Goal: Communication & Community: Ask a question

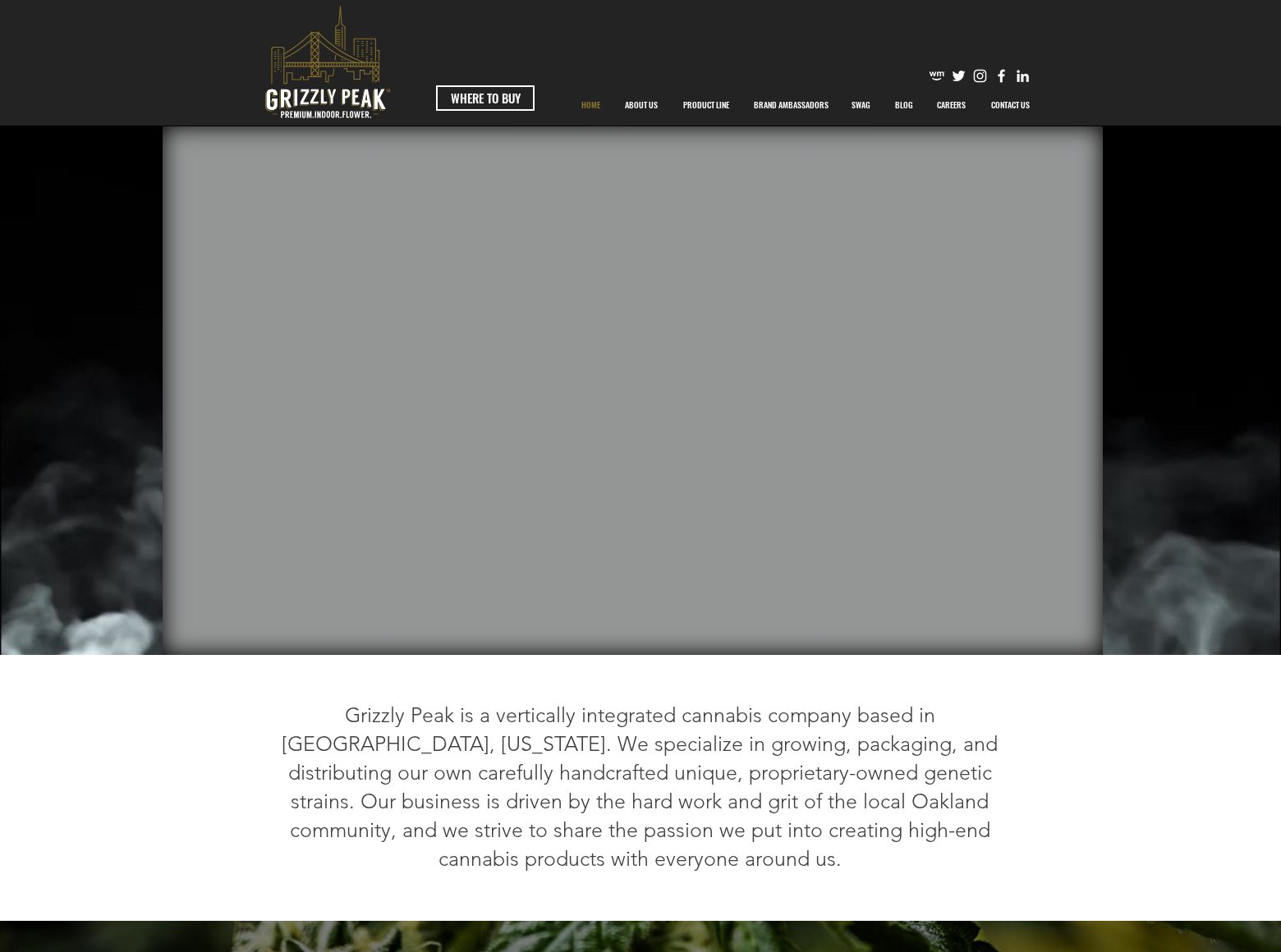
scroll to position [3430, 0]
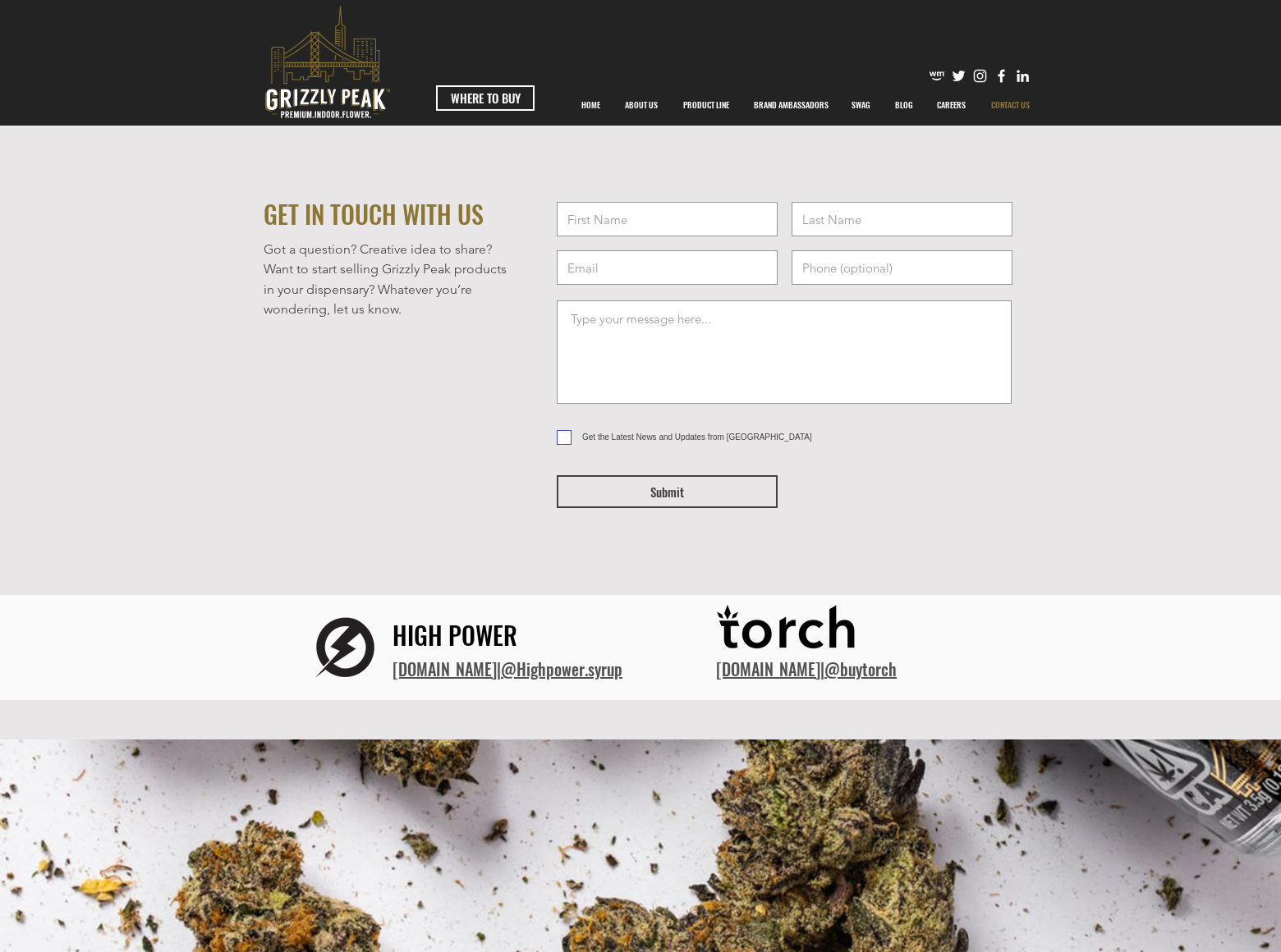
click at [561, 437] on input "Get the Latest News and Updates from Grizzly Peak" at bounding box center [561, 437] width 11 height 11
checkbox input "true"
type input "Gary"
type input "Miller"
type input "gary_miller@dominatingkeywords.com"
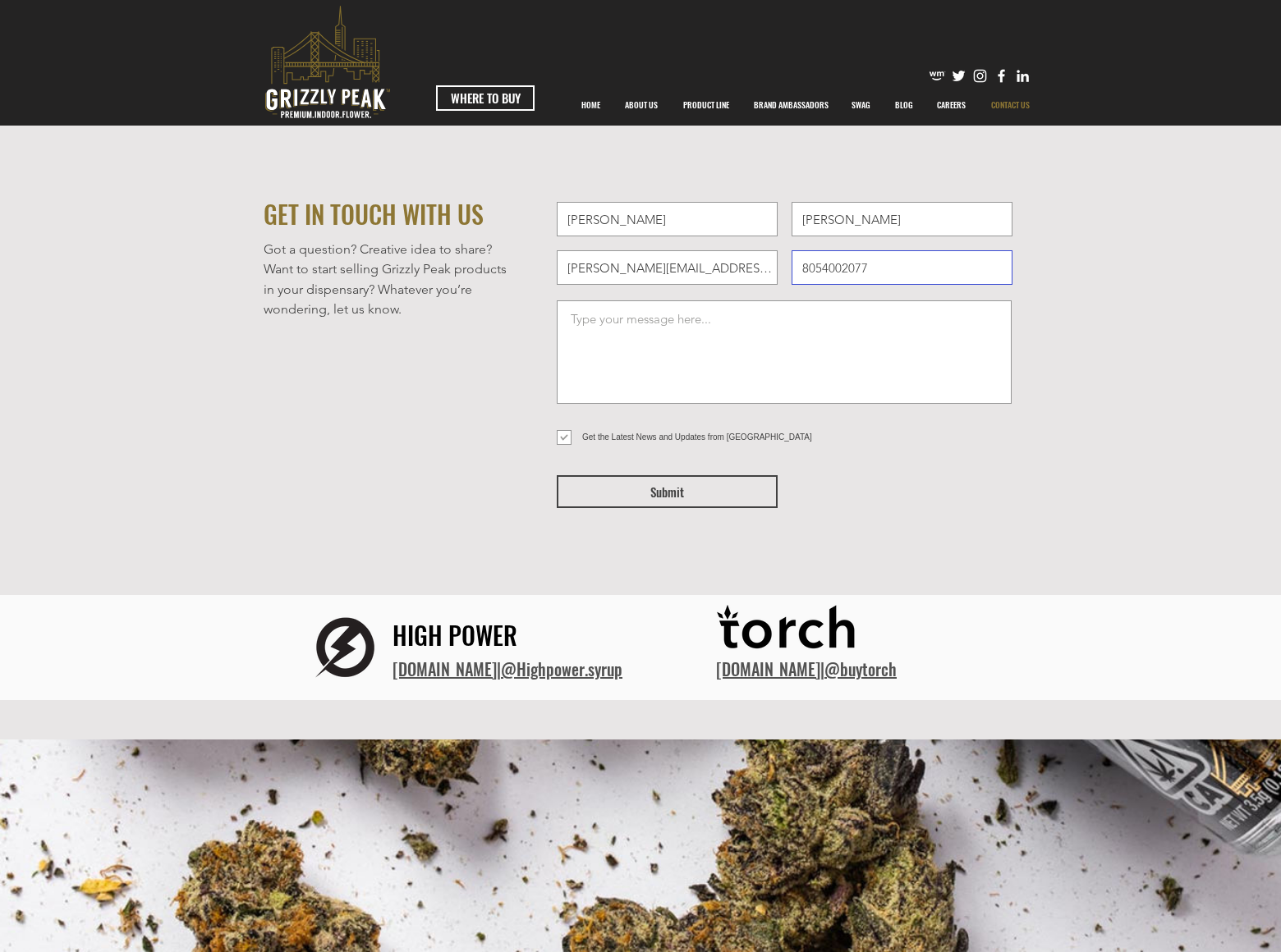
type input "8054002077"
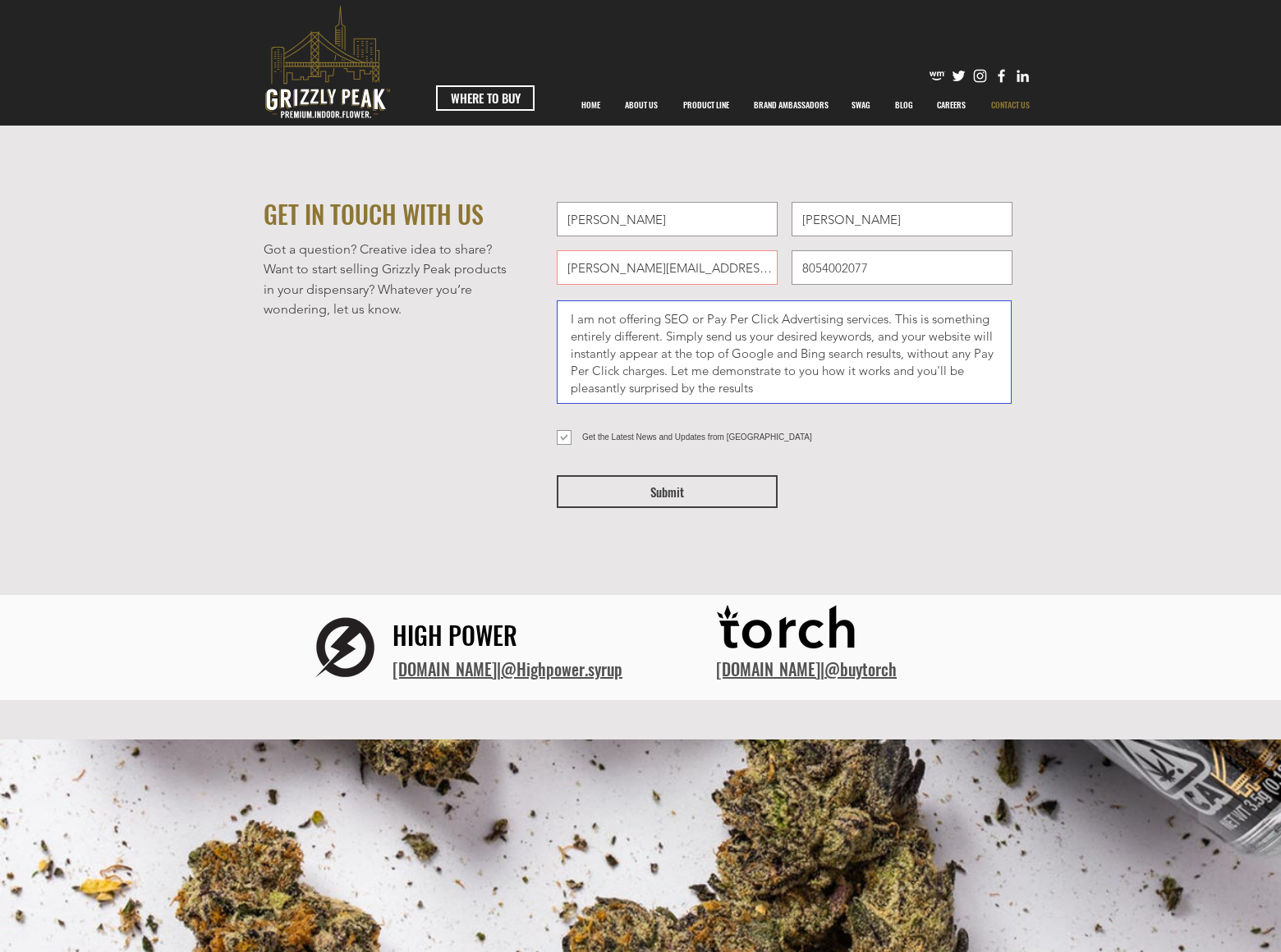
type textarea "I am not offering SEO or Pay Per Click Advertising services. This is something …"
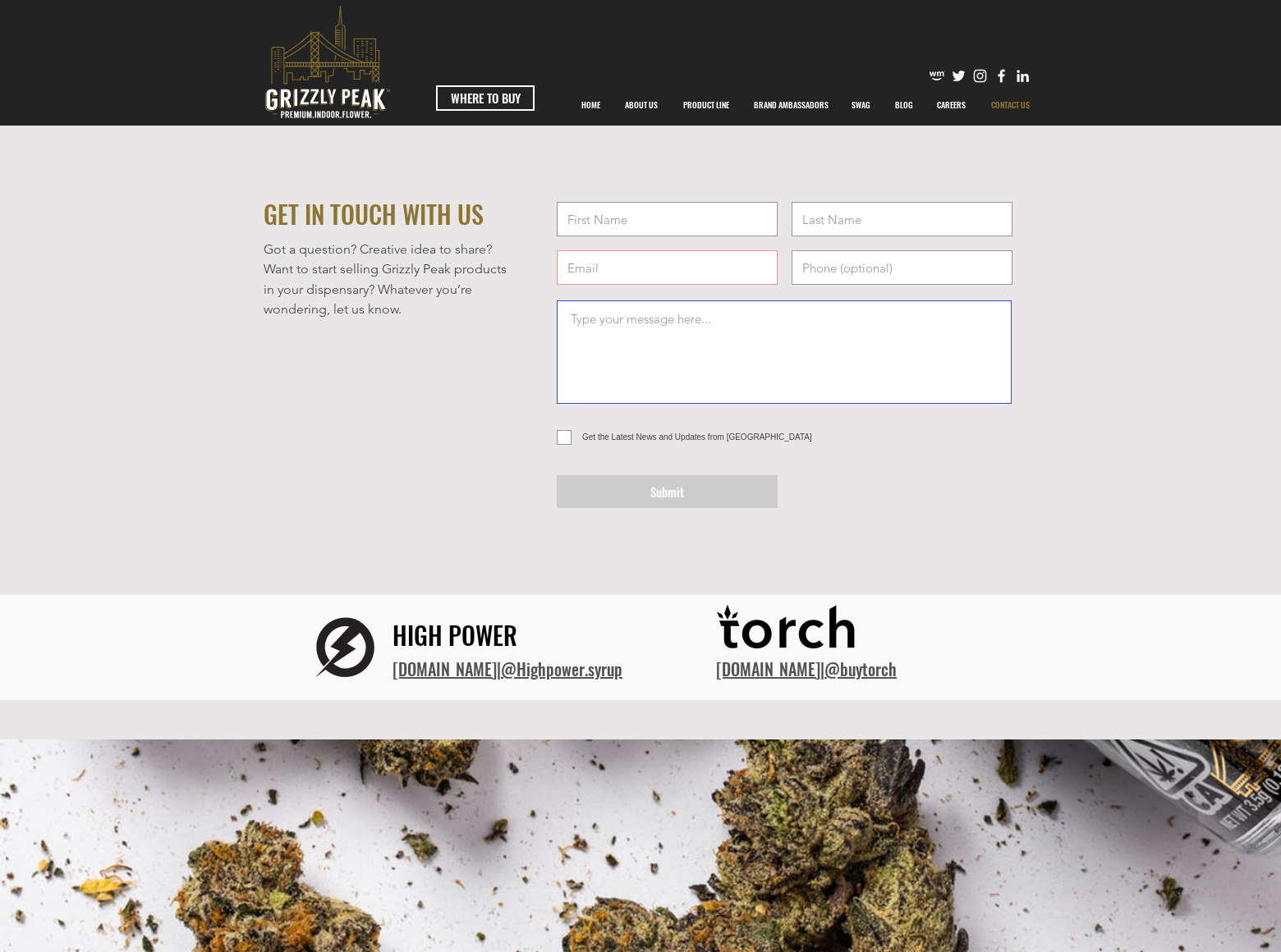
checkbox input "false"
